Goal: Check status: Check status

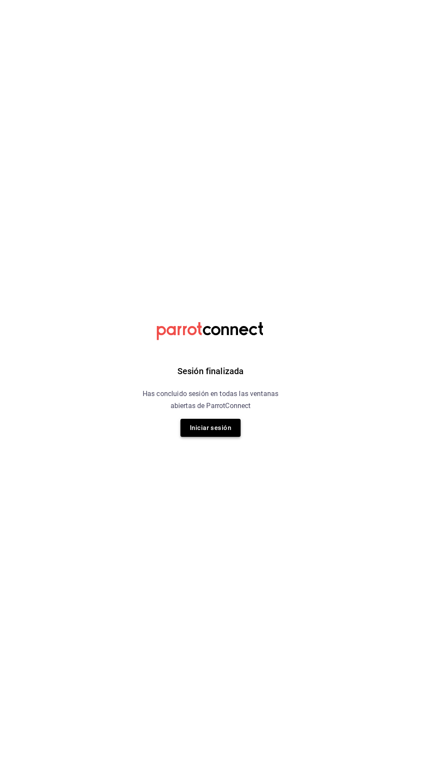
click at [220, 428] on button "Iniciar sesión" at bounding box center [210, 428] width 60 height 18
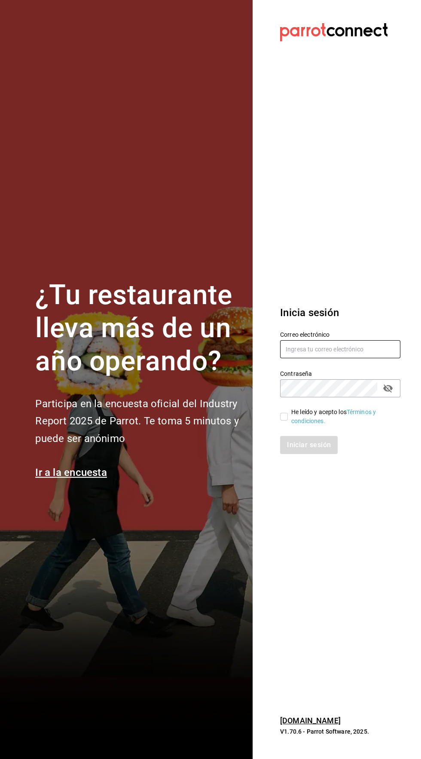
click at [342, 358] on input "text" at bounding box center [340, 349] width 120 height 18
type input "[EMAIL_ADDRESS][DOMAIN_NAME]"
click at [282, 421] on input "He leído y acepto los Términos y condiciones." at bounding box center [284, 417] width 8 height 8
checkbox input "true"
click at [314, 454] on button "Iniciar sesión" at bounding box center [309, 445] width 58 height 18
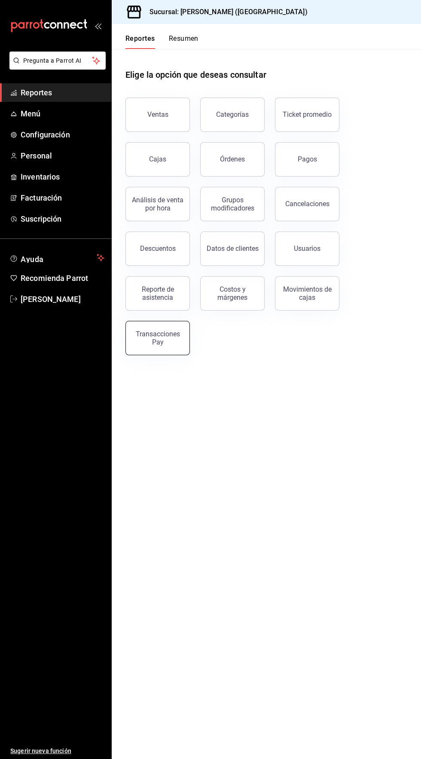
click at [166, 340] on div "Transacciones Pay" at bounding box center [157, 338] width 53 height 16
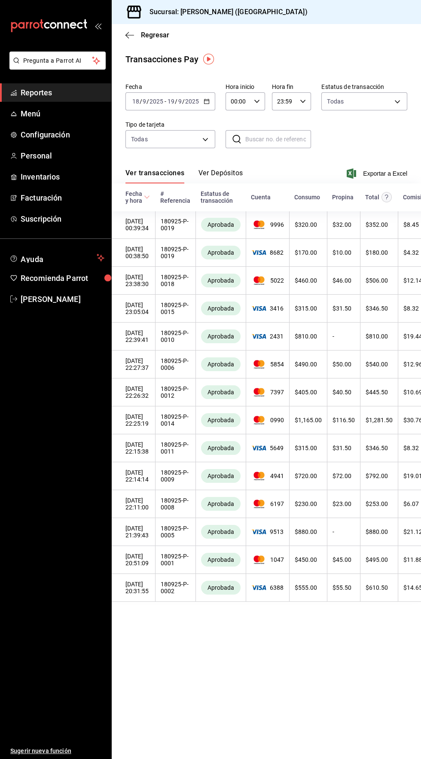
click at [234, 171] on button "Ver Depósitos" at bounding box center [220, 176] width 45 height 15
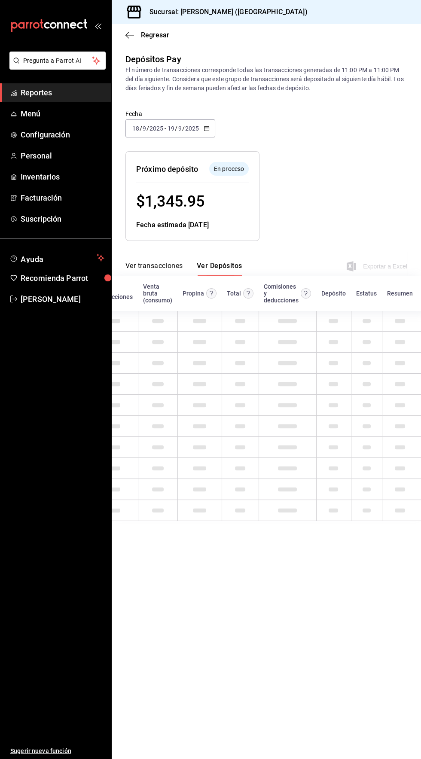
scroll to position [8, 0]
click at [162, 266] on button "Ver transacciones" at bounding box center [154, 269] width 58 height 15
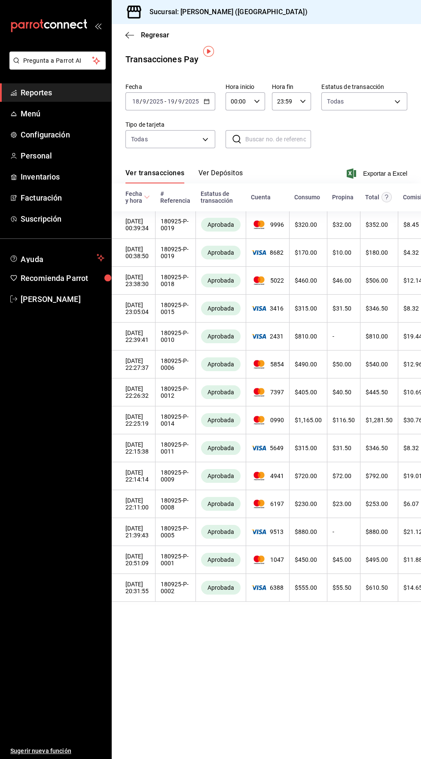
click at [229, 169] on button "Ver Depósitos" at bounding box center [220, 176] width 45 height 15
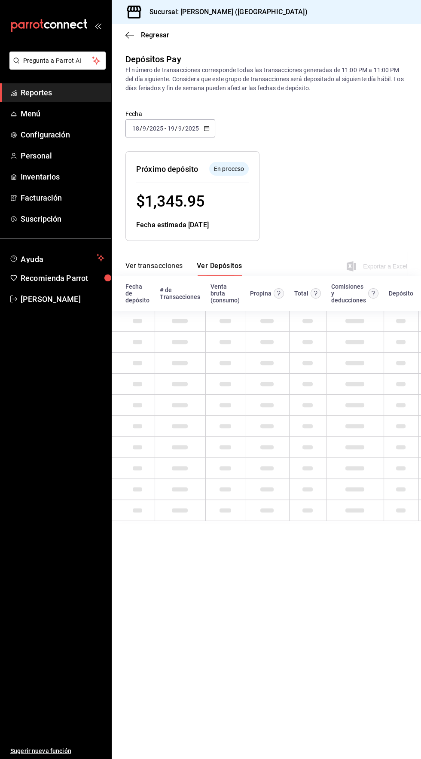
click at [357, 177] on div "Resumen de depósitos: 18/09/2025 - 19/09/2025 Venta bruta: $ 13,146.00 Comision…" at bounding box center [260, 189] width 296 height 104
